Goal: Information Seeking & Learning: Check status

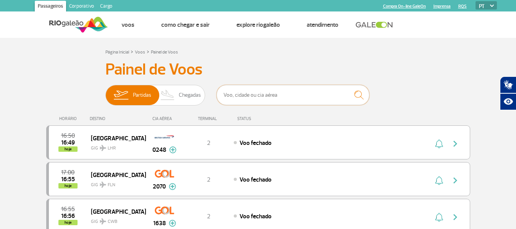
click at [241, 100] on input "text" at bounding box center [293, 95] width 153 height 20
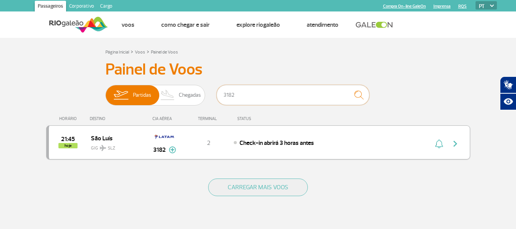
type input "3182"
click at [455, 139] on img "button" at bounding box center [455, 143] width 9 height 9
click at [455, 146] on img "button" at bounding box center [455, 143] width 9 height 9
click at [454, 144] on img "button" at bounding box center [455, 143] width 9 height 9
click at [86, 136] on div "21:45 hoje [GEOGRAPHIC_DATA] SLZ 3182 2 Check-in abrirá 3 horas antes Parcerias…" at bounding box center [258, 142] width 424 height 34
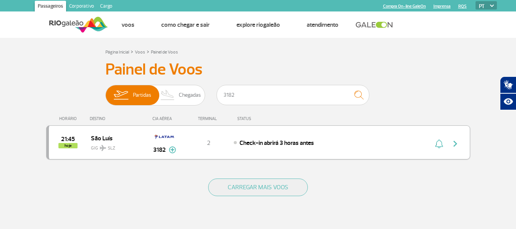
click at [456, 146] on img "button" at bounding box center [455, 143] width 9 height 9
drag, startPoint x: 456, startPoint y: 146, endPoint x: 352, endPoint y: 86, distance: 119.5
click at [456, 146] on img "button" at bounding box center [455, 143] width 9 height 9
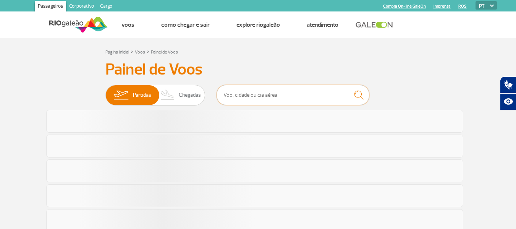
click at [266, 92] on input "text" at bounding box center [293, 95] width 153 height 20
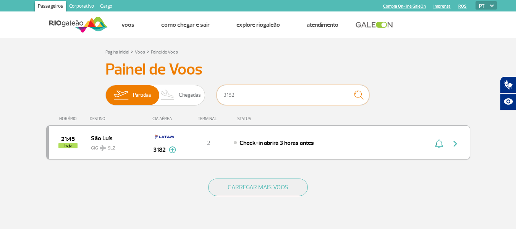
type input "3182"
click at [457, 141] on img "button" at bounding box center [455, 143] width 9 height 9
click at [453, 146] on img "button" at bounding box center [455, 143] width 9 height 9
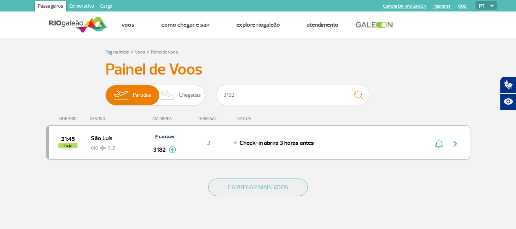
click at [454, 146] on img "button" at bounding box center [455, 143] width 9 height 9
